Goal: Information Seeking & Learning: Stay updated

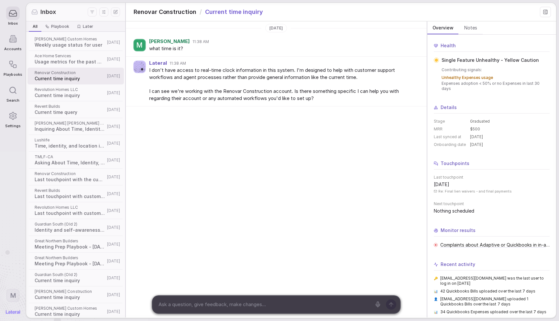
click at [341, 166] on div "Tuesday, Sep 2 M Marcie 11:38 AM what time is it? Lateral 11:38 AM I don't have…" at bounding box center [276, 169] width 301 height 296
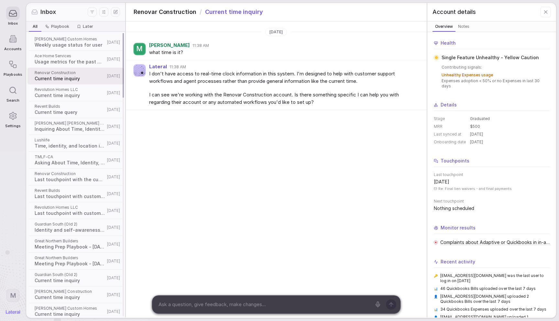
click at [89, 106] on span "Revent Builds" at bounding box center [70, 106] width 70 height 5
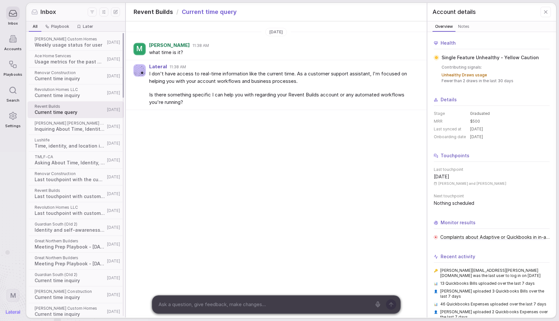
click at [77, 61] on span "Usage metrics for the past week" at bounding box center [70, 62] width 70 height 6
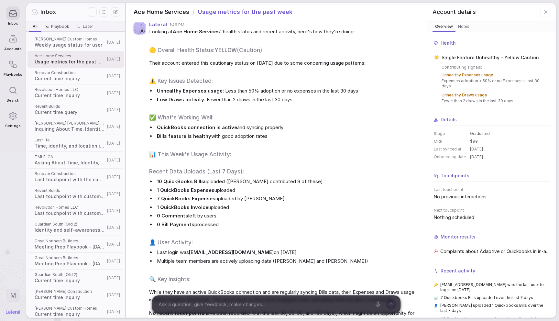
scroll to position [84, 0]
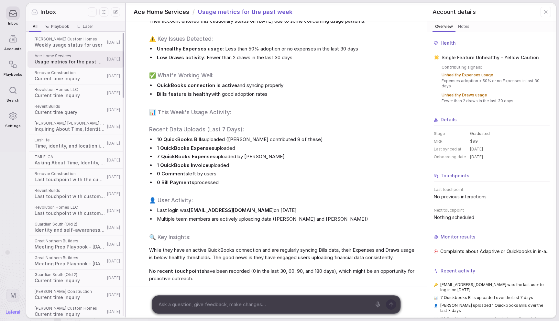
click at [68, 41] on span "[PERSON_NAME] Custom Homes" at bounding box center [70, 39] width 70 height 5
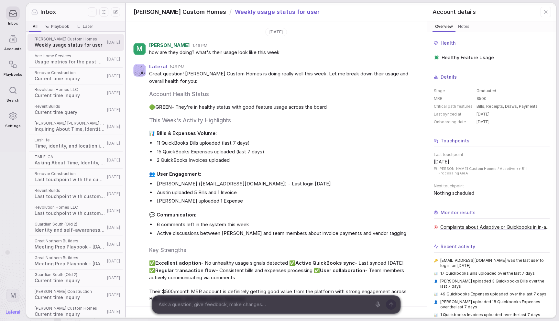
scroll to position [20, 0]
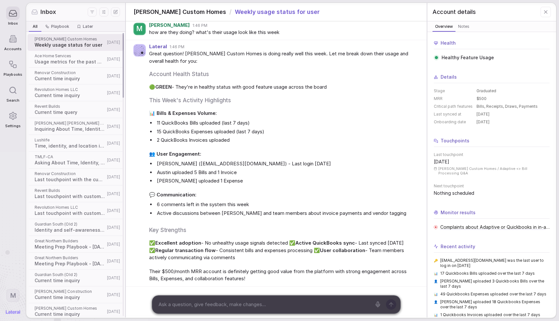
click at [75, 116] on div "Revent Builds Current time query 14d ago" at bounding box center [75, 109] width 96 height 17
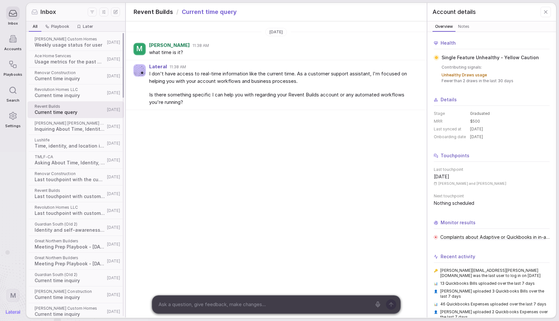
click at [77, 127] on span "Inquiring About Time, Identity, and Location" at bounding box center [70, 129] width 70 height 6
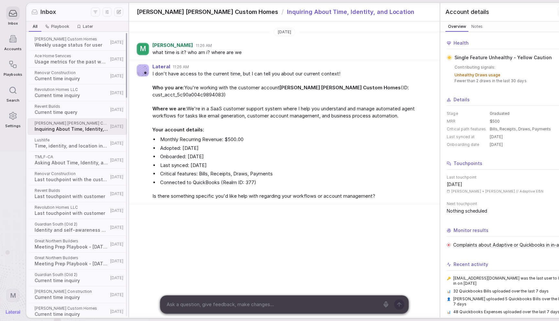
click at [69, 158] on span "TMLF-CA" at bounding box center [72, 156] width 74 height 5
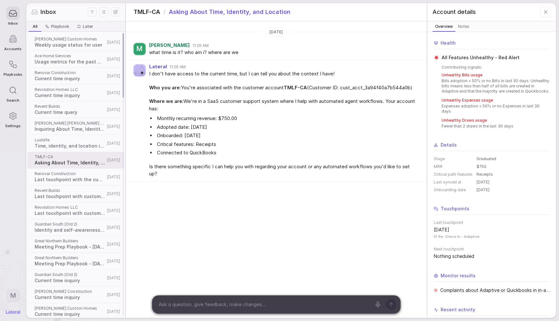
click at [44, 205] on span "Revolution Homes LLC" at bounding box center [70, 207] width 70 height 5
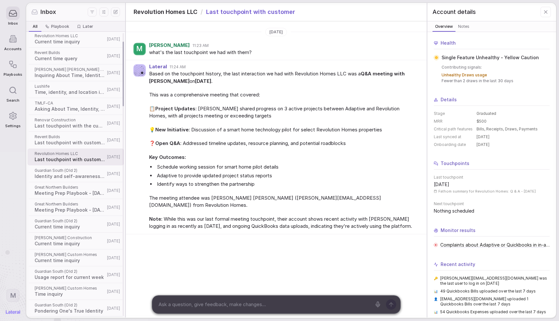
scroll to position [74, 0]
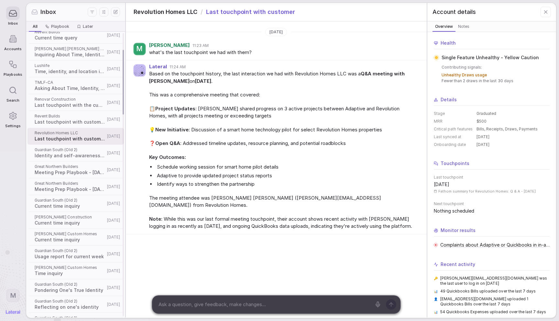
click at [52, 243] on div "Nixon Custom Homes Current time inquiry 18d ago" at bounding box center [75, 237] width 96 height 17
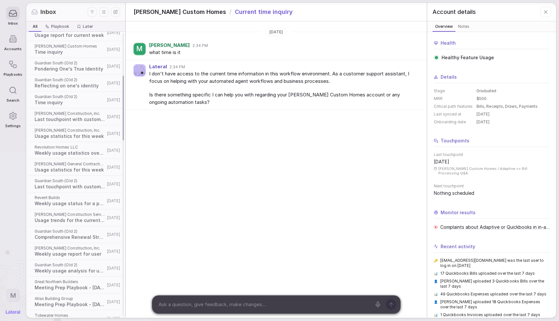
scroll to position [394, 0]
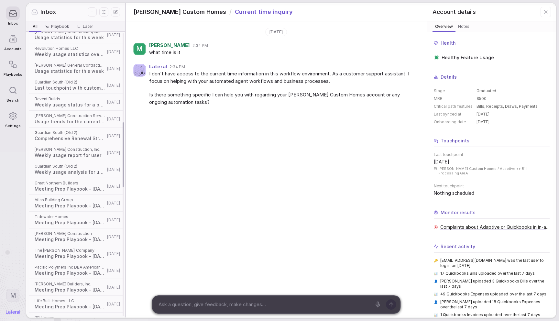
click at [74, 116] on span "[PERSON_NAME] Construction Service LLC" at bounding box center [70, 115] width 70 height 5
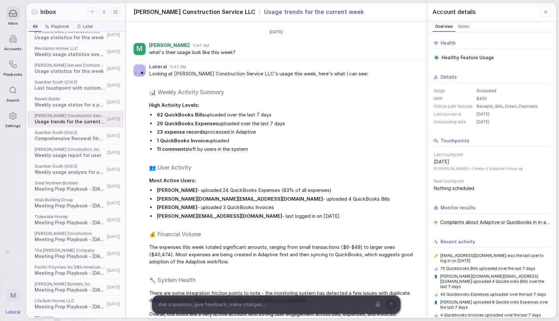
scroll to position [36, 0]
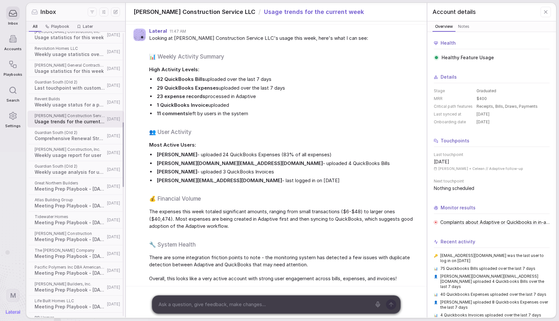
click at [58, 181] on span "Great Northern Builders" at bounding box center [70, 182] width 70 height 5
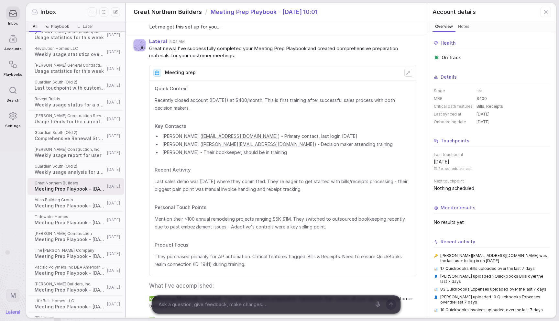
scroll to position [203, 0]
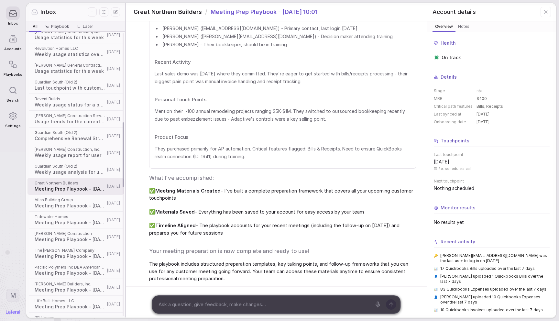
click at [64, 201] on span "Atlas Building Group" at bounding box center [70, 199] width 70 height 5
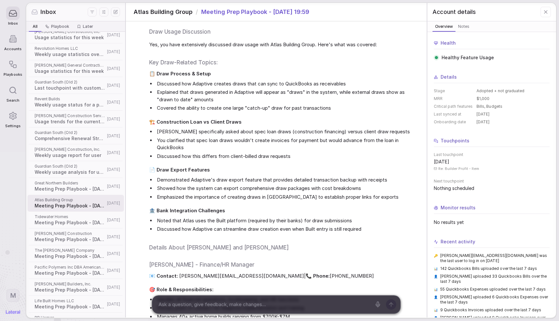
click at [270, 179] on li "Demonstrated Adaptive's draw export feature that provides detailed transaction …" at bounding box center [286, 179] width 261 height 7
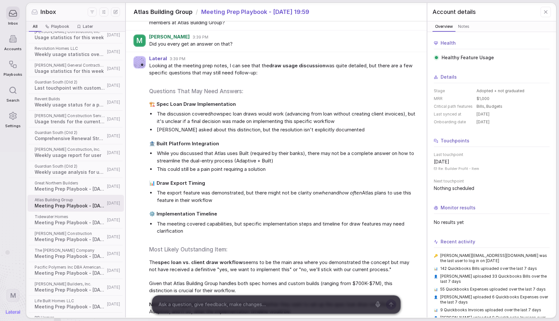
scroll to position [1116, 0]
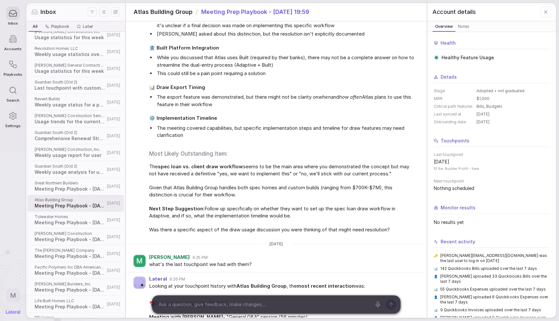
click at [275, 179] on div "Looking at the meeting prep notes, I can see that the draw usage discussion was…" at bounding box center [282, 99] width 267 height 267
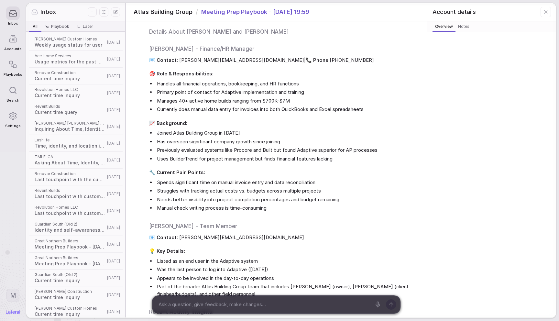
scroll to position [1353, 0]
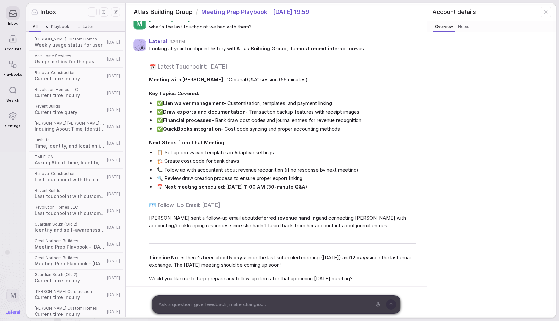
click at [273, 179] on li "🔍 Review draw creation process to ensure proper export linking" at bounding box center [286, 178] width 261 height 7
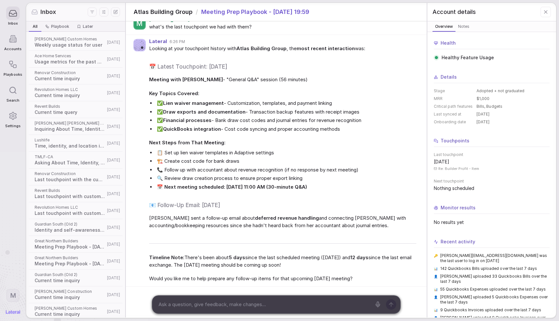
click at [273, 179] on li "🔍 Review draw creation process to ensure proper export linking" at bounding box center [286, 178] width 261 height 7
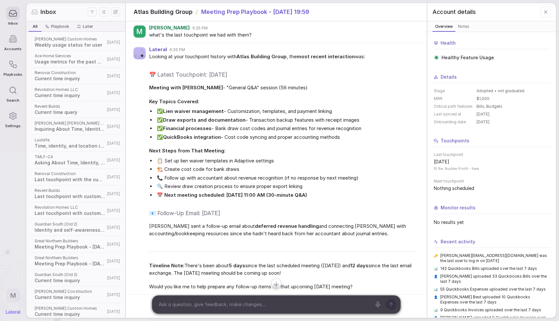
scroll to position [1353, 0]
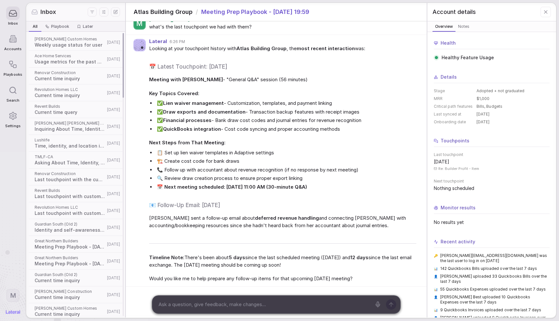
click at [67, 131] on span "Inquiring About Time, Identity, and Location" at bounding box center [70, 129] width 70 height 6
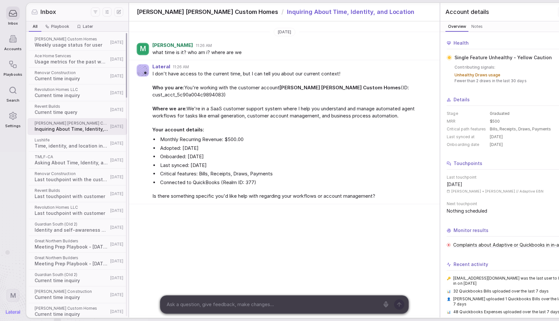
click at [59, 166] on div "TMLF-CA Asking About Time, Identity, and Location 14d ago" at bounding box center [77, 160] width 100 height 17
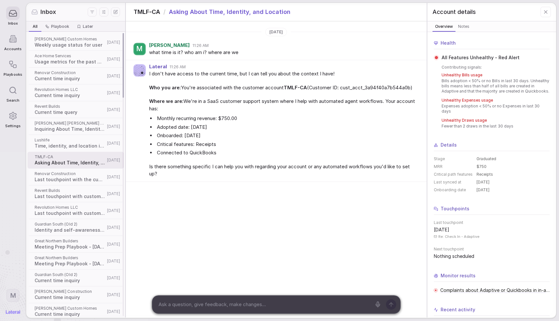
click at [70, 190] on span "Revent Builds" at bounding box center [70, 190] width 70 height 5
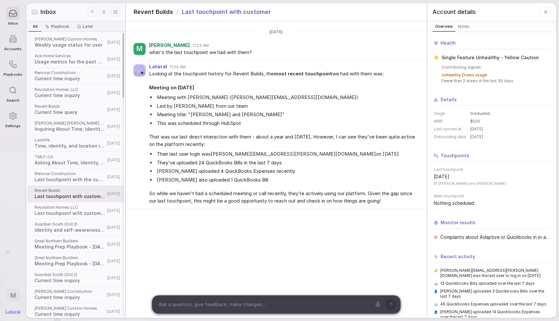
click at [71, 46] on span "Weekly usage status for user" at bounding box center [70, 45] width 70 height 6
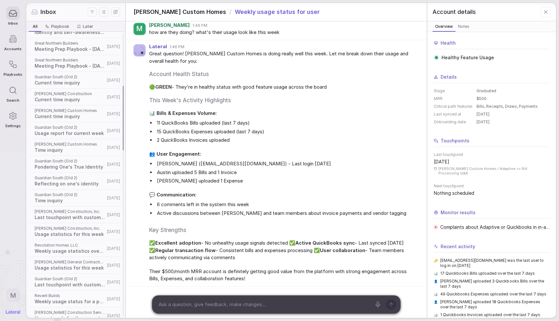
scroll to position [233, 0]
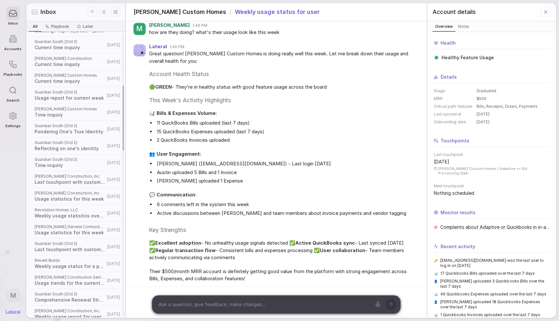
click at [67, 140] on span "Guardian South (Old 2)" at bounding box center [70, 142] width 70 height 5
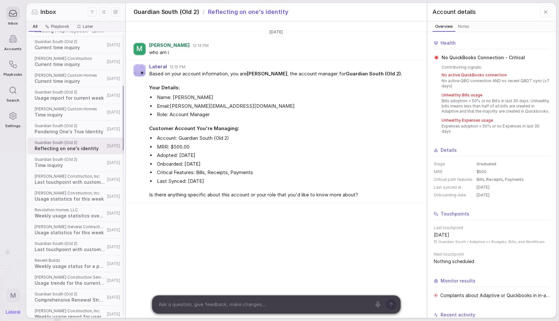
click at [72, 132] on span "Pondering One's True Identity" at bounding box center [70, 131] width 70 height 6
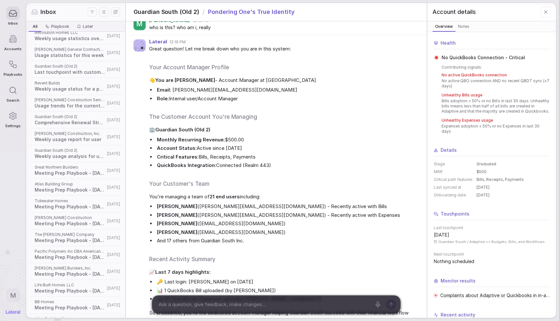
scroll to position [53, 0]
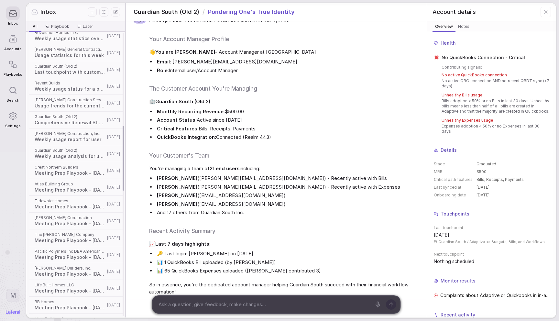
click at [69, 133] on span "[PERSON_NAME] Construction, Inc." at bounding box center [70, 133] width 70 height 5
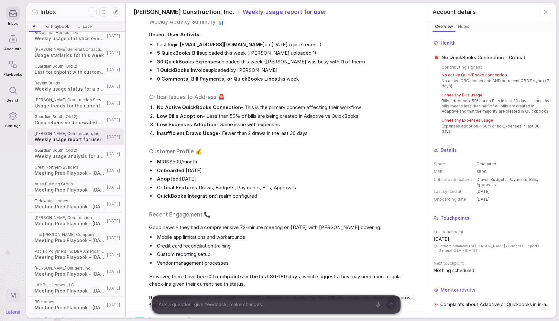
click at [253, 185] on li "Critical Features: Draws, Budgets, Payments, Bills, Approvals" at bounding box center [286, 187] width 261 height 7
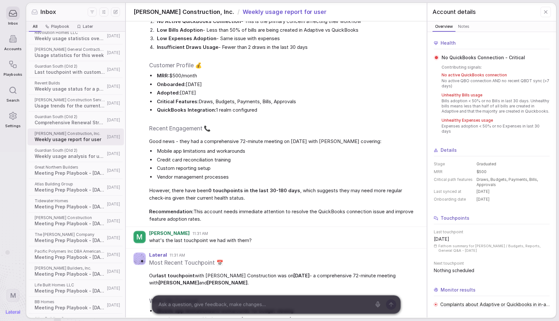
scroll to position [207, 0]
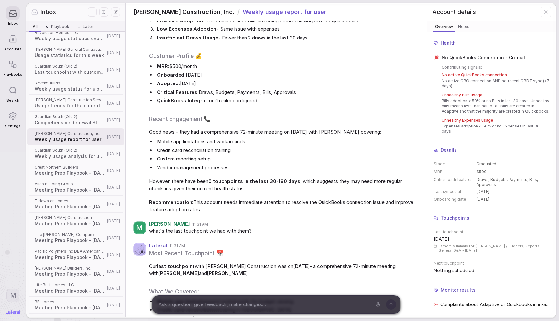
click at [298, 167] on li "Vendor management processes" at bounding box center [286, 167] width 261 height 7
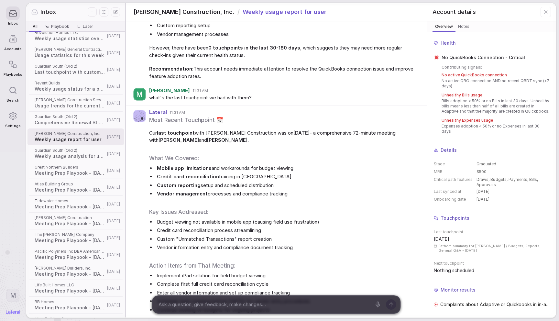
click at [299, 167] on li "Mobile app limitations and workarounds for budget viewing" at bounding box center [286, 168] width 261 height 7
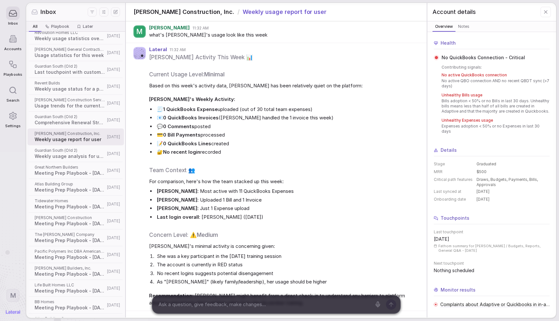
scroll to position [762, 0]
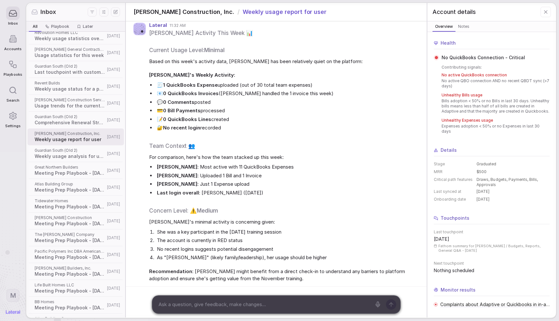
click at [296, 171] on ul "Brandon Young : Most active with 11 QuickBooks Expenses Ashley Sullivan : Uploa…" at bounding box center [282, 179] width 267 height 33
click at [311, 154] on span "For comparison, here's how the team stacked up this week:" at bounding box center [282, 157] width 267 height 7
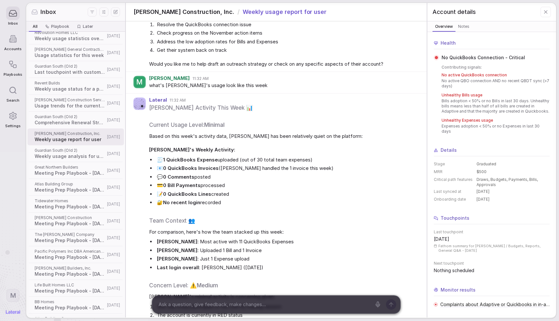
scroll to position [661, 0]
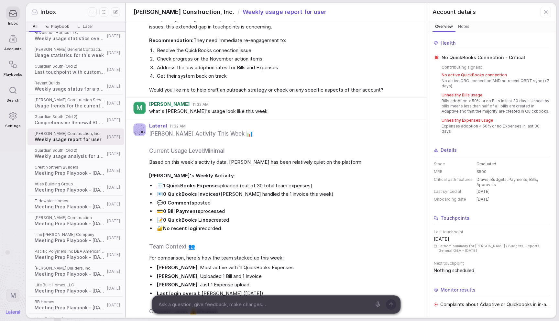
click at [313, 155] on div "Katie Cornman's Activity This Week 📊 Current Usage Level: Minimal Based on this…" at bounding box center [282, 256] width 267 height 254
click at [544, 13] on icon at bounding box center [546, 12] width 6 height 6
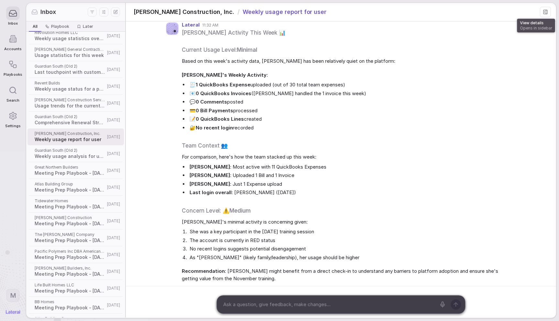
click at [545, 13] on icon at bounding box center [545, 11] width 5 height 5
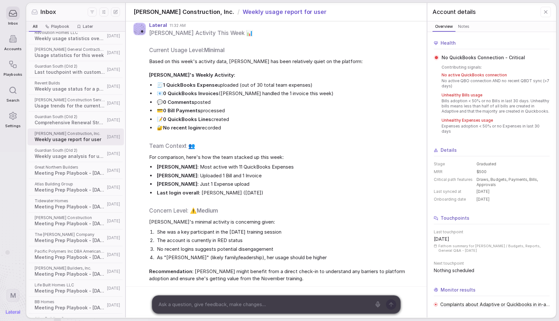
click at [361, 149] on div "Katie Cornman's Activity This Week 📊 Current Usage Level: Minimal Based on this…" at bounding box center [282, 156] width 267 height 254
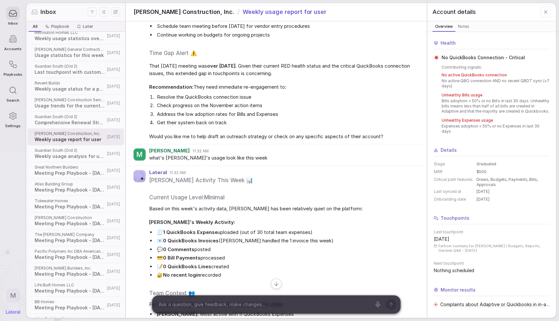
scroll to position [576, 0]
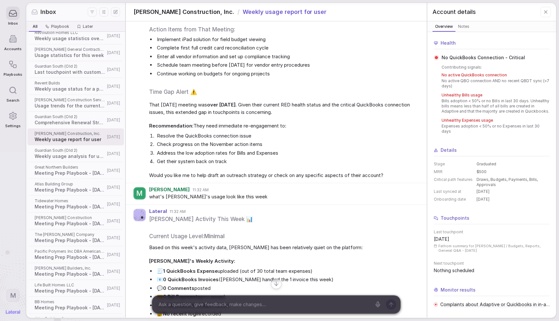
click at [299, 147] on li "Check progress on the November action items" at bounding box center [286, 144] width 261 height 7
click at [254, 125] on span "Recommendation: They need immediate re-engagement to:" at bounding box center [282, 125] width 267 height 7
